Goal: Task Accomplishment & Management: Use online tool/utility

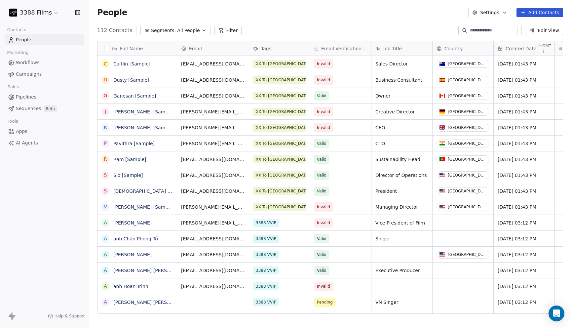
scroll to position [289, 482]
click at [52, 16] on html "3388 Films Contacts People Marketing Workflows Campaigns Sales Pipelines Sequen…" at bounding box center [285, 164] width 571 height 328
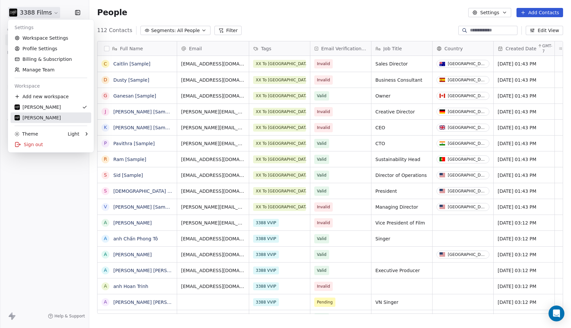
click at [58, 118] on div "[PERSON_NAME]" at bounding box center [51, 117] width 73 height 7
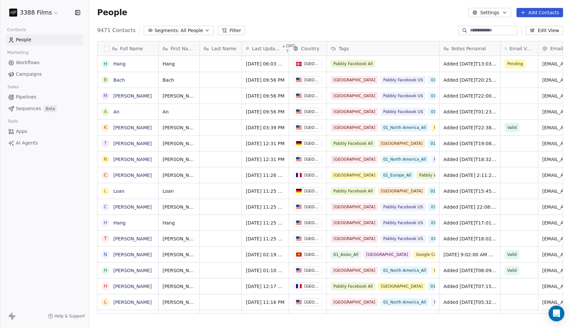
scroll to position [289, 482]
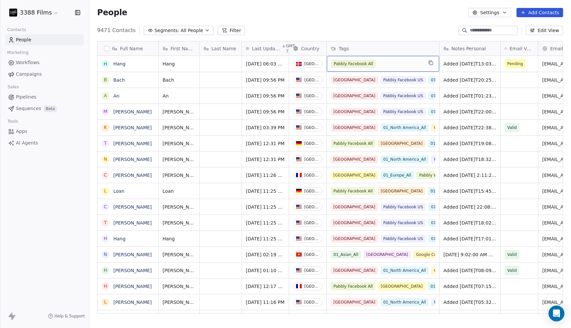
click at [405, 63] on div "Pabbly Facebook All" at bounding box center [377, 64] width 92 height 8
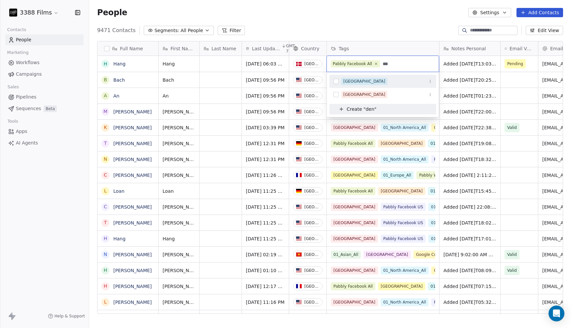
type input "***"
click at [354, 82] on div "[GEOGRAPHIC_DATA]" at bounding box center [364, 81] width 42 height 6
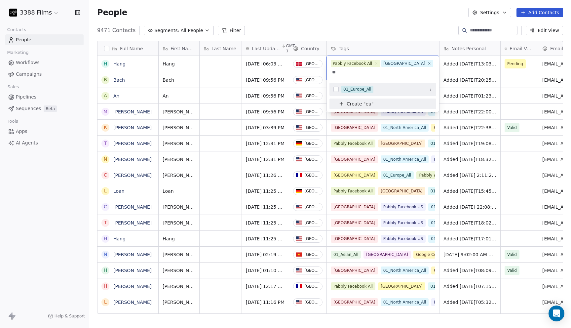
type input "**"
click at [350, 86] on div "01_Europe_All" at bounding box center [357, 89] width 28 height 6
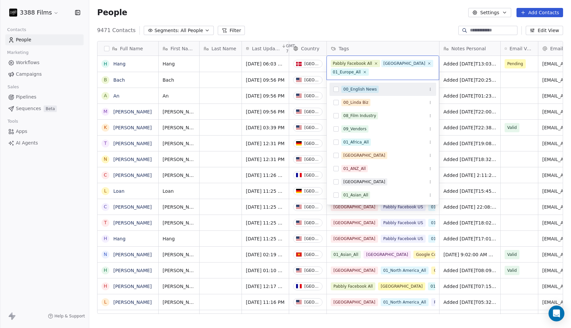
click at [393, 21] on html "3388 Films Contacts People Marketing Workflows Campaigns Sales Pipelines Sequen…" at bounding box center [285, 164] width 571 height 328
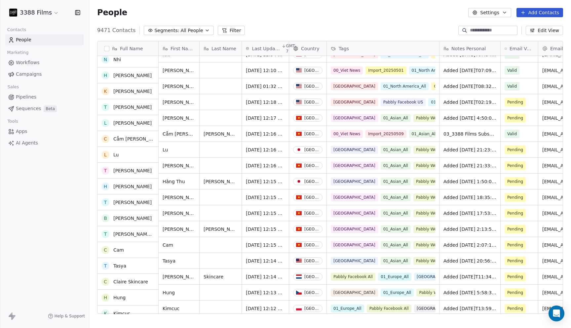
scroll to position [674, 0]
